Goal: Transaction & Acquisition: Purchase product/service

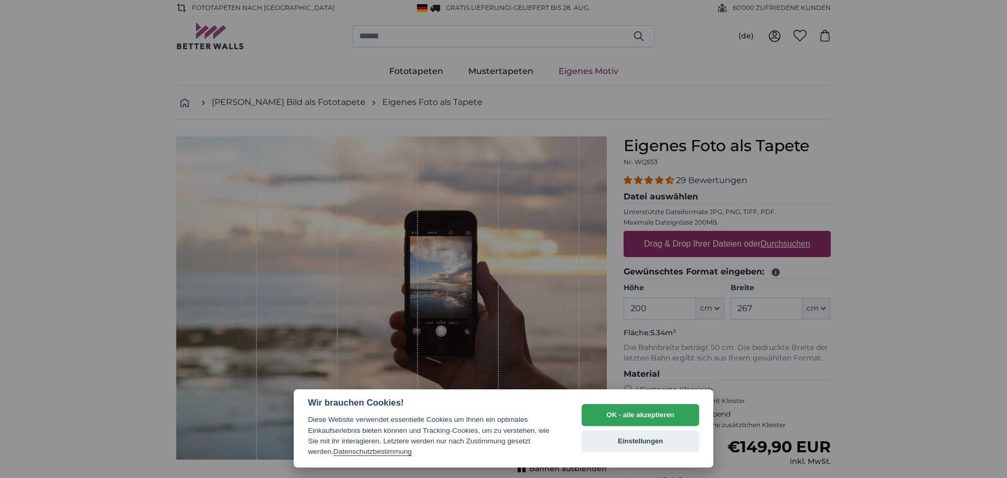
click at [894, 176] on div at bounding box center [503, 239] width 1007 height 478
click at [622, 449] on button "Einstellungen" at bounding box center [641, 441] width 118 height 22
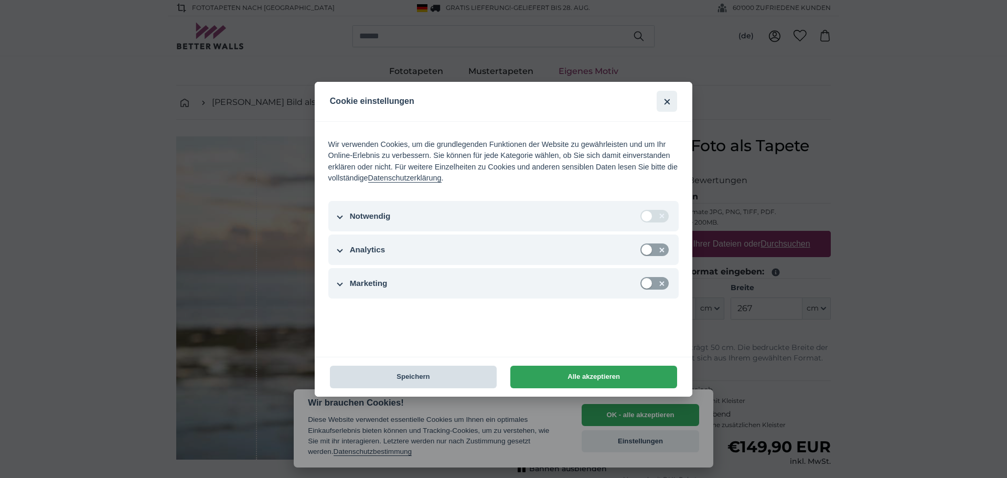
click at [407, 380] on button "Speichern" at bounding box center [413, 377] width 167 height 23
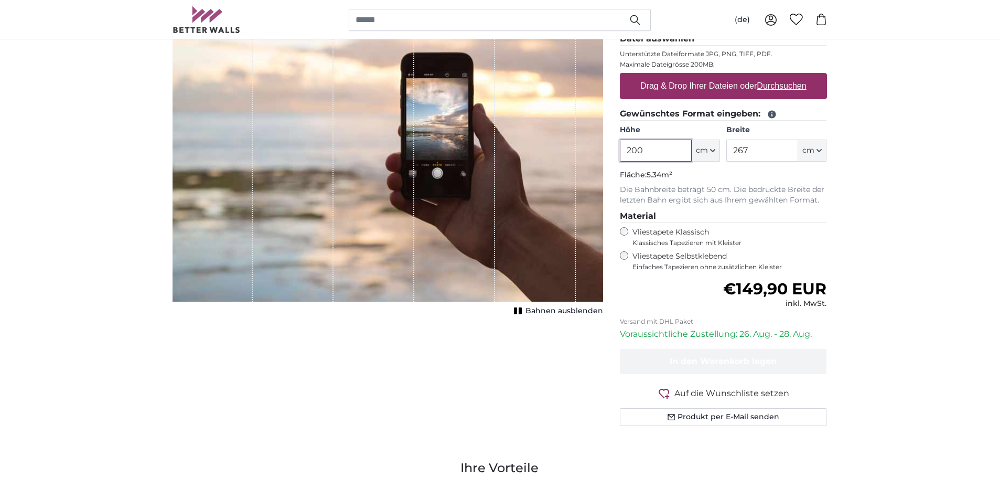
scroll to position [210, 0]
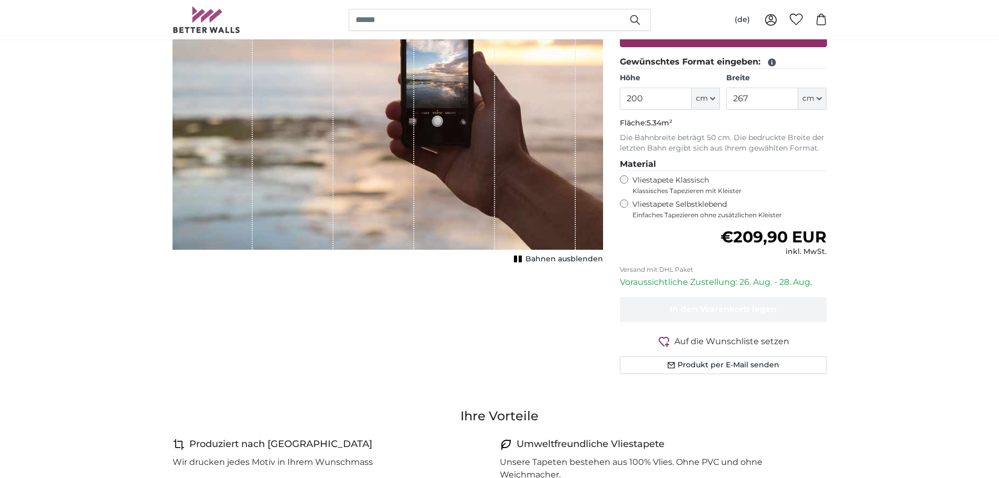
click at [633, 179] on label "Vliestapete Klassisch Klassisches Tapezieren mit Kleister" at bounding box center [726, 185] width 186 height 20
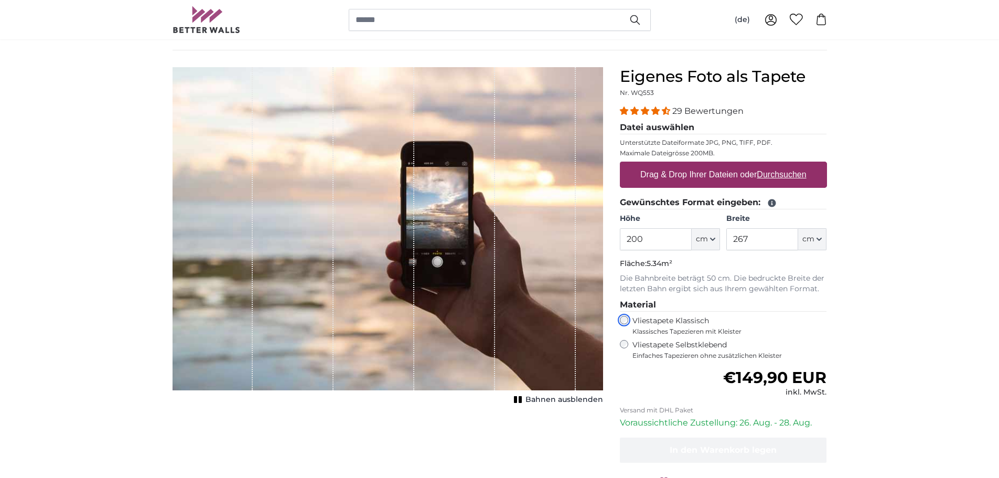
scroll to position [52, 0]
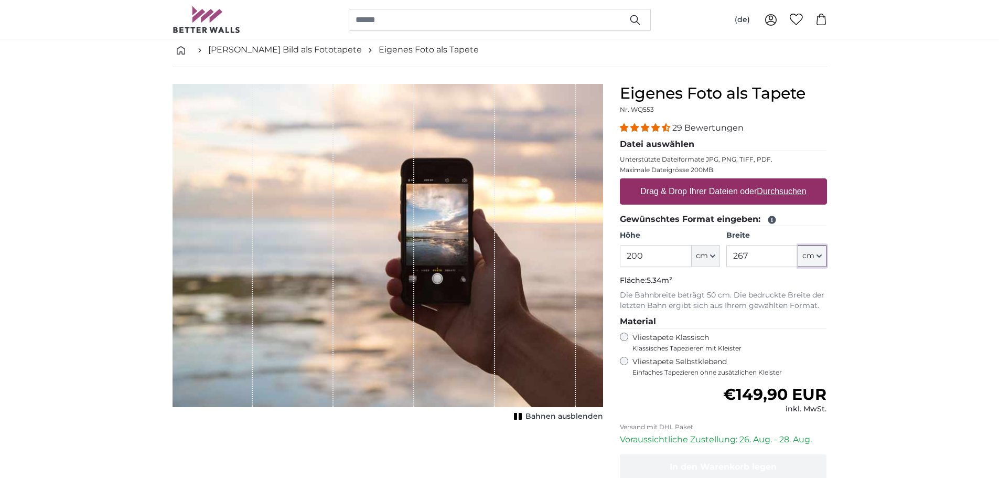
click at [824, 259] on button "cm" at bounding box center [812, 256] width 28 height 22
click at [765, 250] on input "267" at bounding box center [763, 256] width 72 height 22
drag, startPoint x: 765, startPoint y: 250, endPoint x: 711, endPoint y: 250, distance: 54.0
click at [711, 250] on div "Höhe 200 ft cm Centimeter (cm) Inches (inch) Feet (ft. in.) Breite 267 ft cm Ce…" at bounding box center [723, 248] width 207 height 37
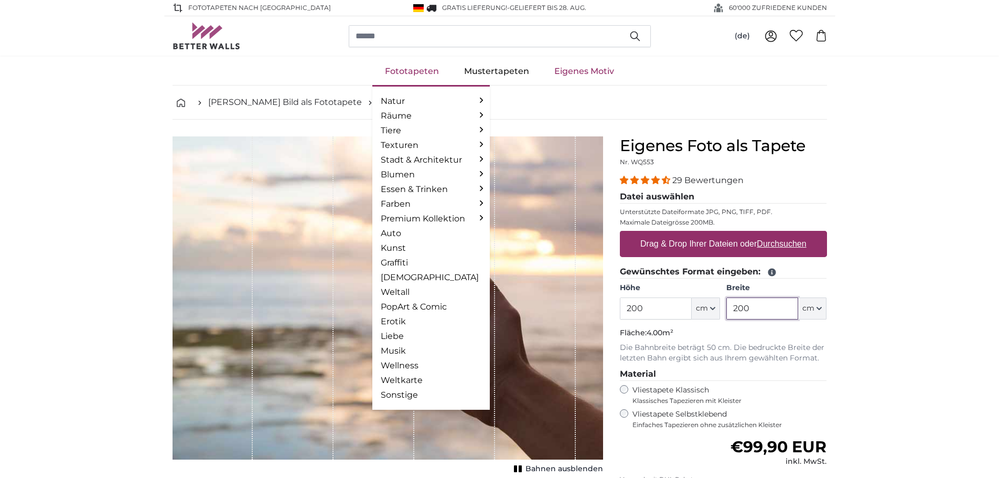
type input "200"
click at [401, 69] on link "Fototapeten" at bounding box center [411, 71] width 79 height 27
